Goal: Transaction & Acquisition: Download file/media

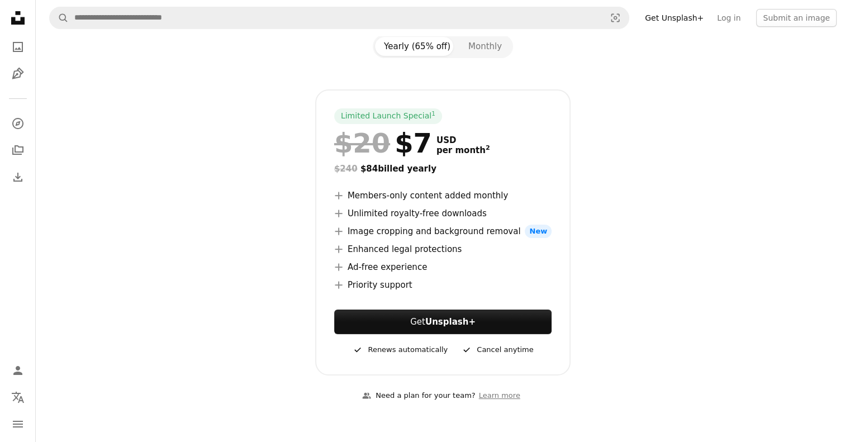
scroll to position [127, 0]
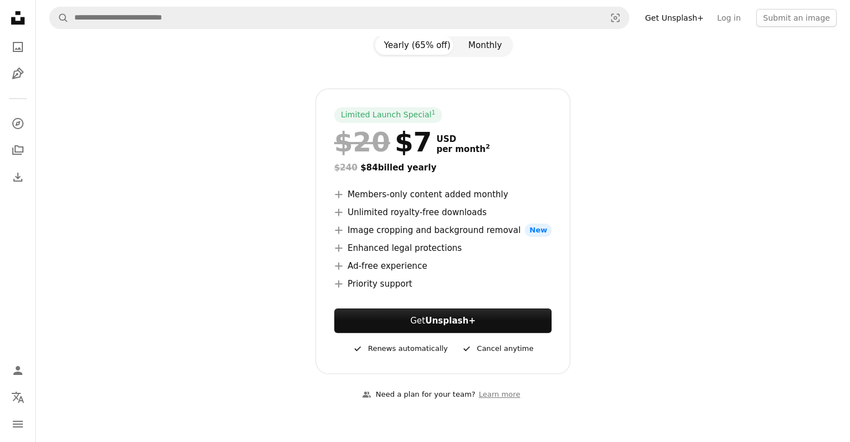
click at [491, 50] on button "Monthly" at bounding box center [485, 45] width 51 height 19
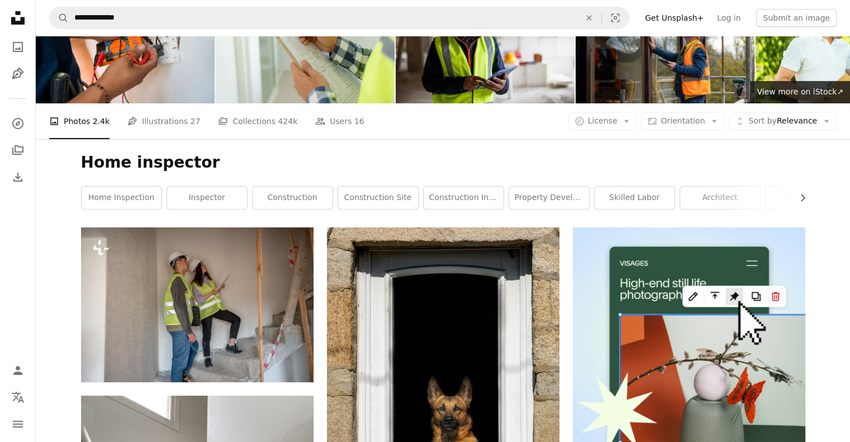
scroll to position [51, 0]
click at [154, 124] on link "Pen Tool Illustrations 27" at bounding box center [163, 121] width 73 height 36
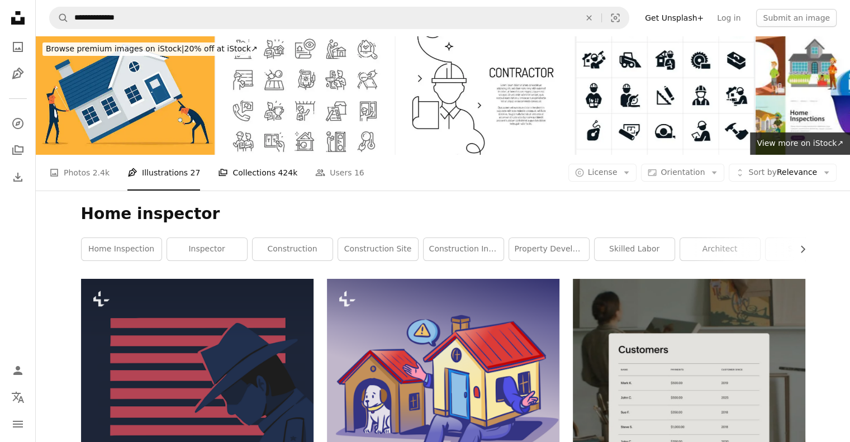
click at [247, 174] on link "A stack of folders Collections 424k" at bounding box center [257, 173] width 79 height 36
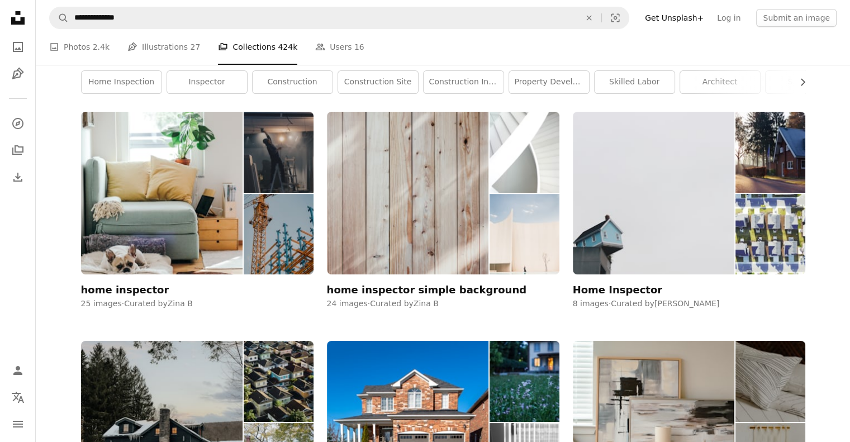
scroll to position [168, 0]
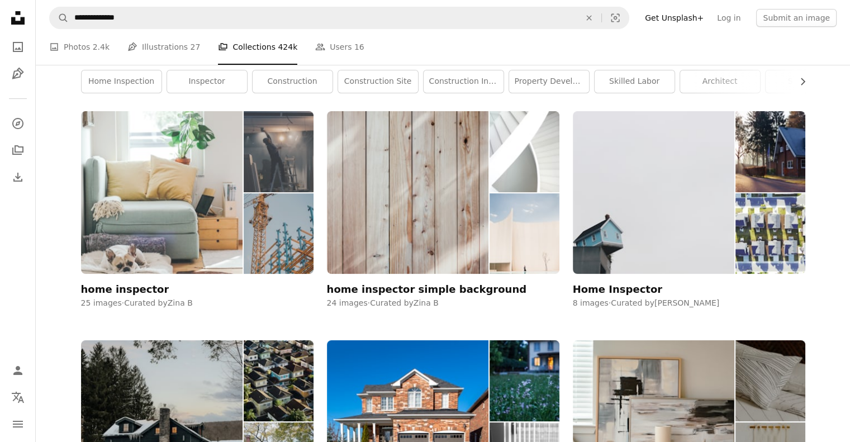
click at [198, 235] on img at bounding box center [162, 192] width 162 height 163
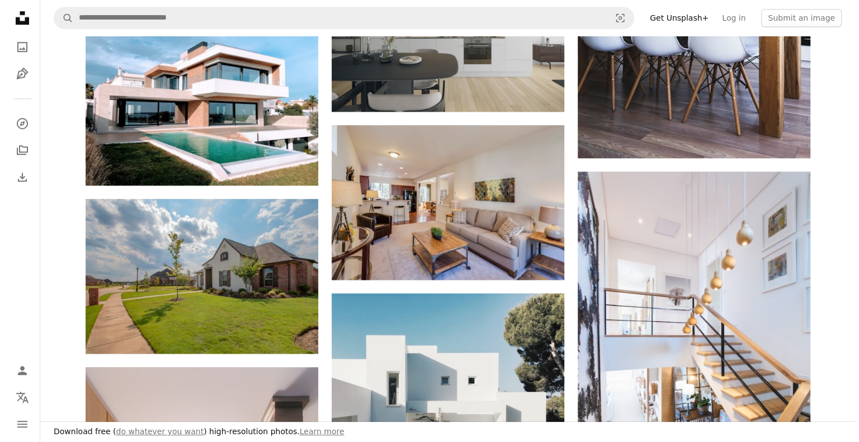
scroll to position [1080, 0]
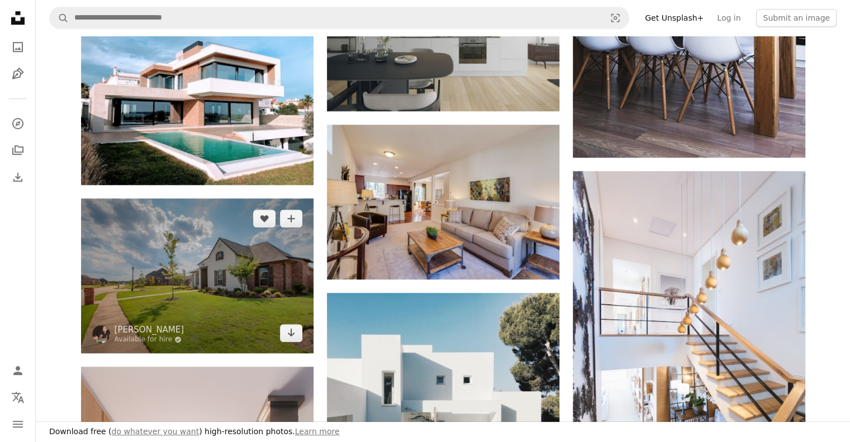
click at [295, 343] on img at bounding box center [197, 275] width 233 height 155
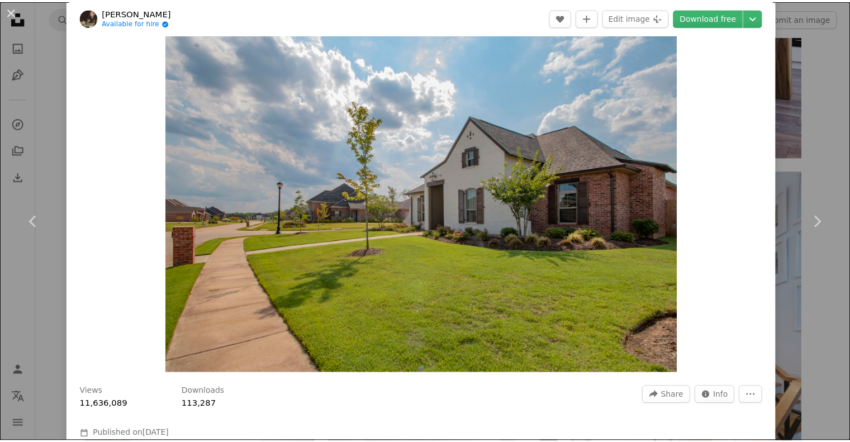
scroll to position [6, 0]
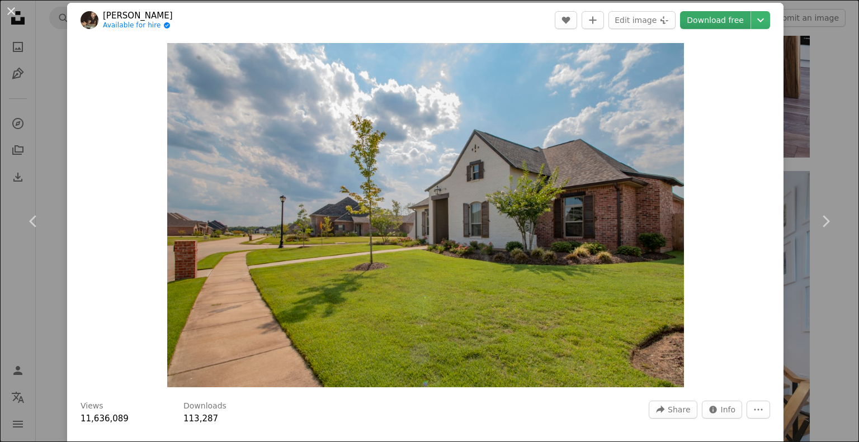
click at [712, 18] on link "Download free" at bounding box center [715, 20] width 70 height 18
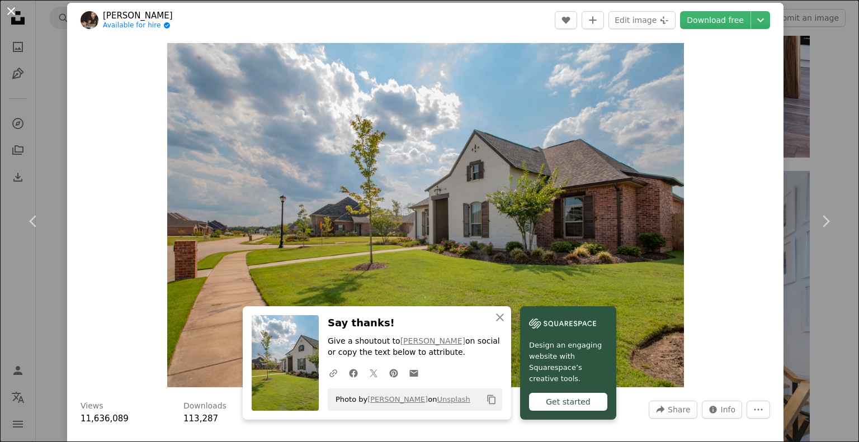
click at [9, 15] on button "An X shape" at bounding box center [10, 10] width 13 height 13
